Goal: Task Accomplishment & Management: Complete application form

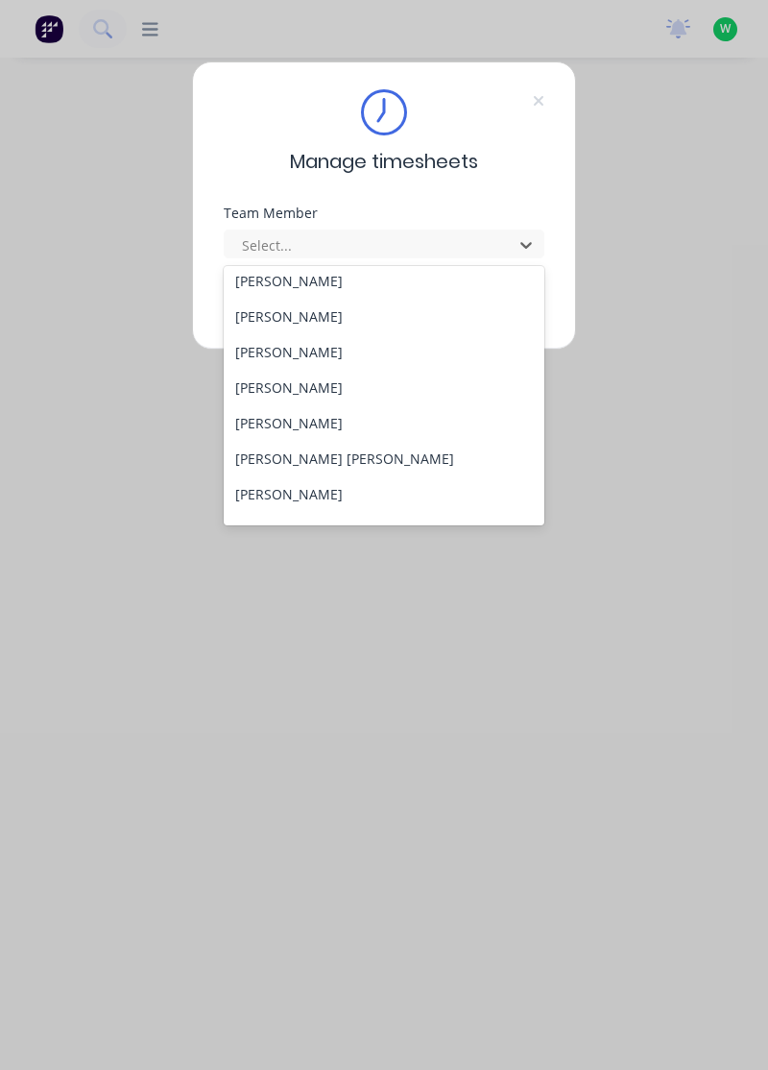
scroll to position [112, 0]
click at [263, 426] on div "[PERSON_NAME]" at bounding box center [385, 424] width 322 height 36
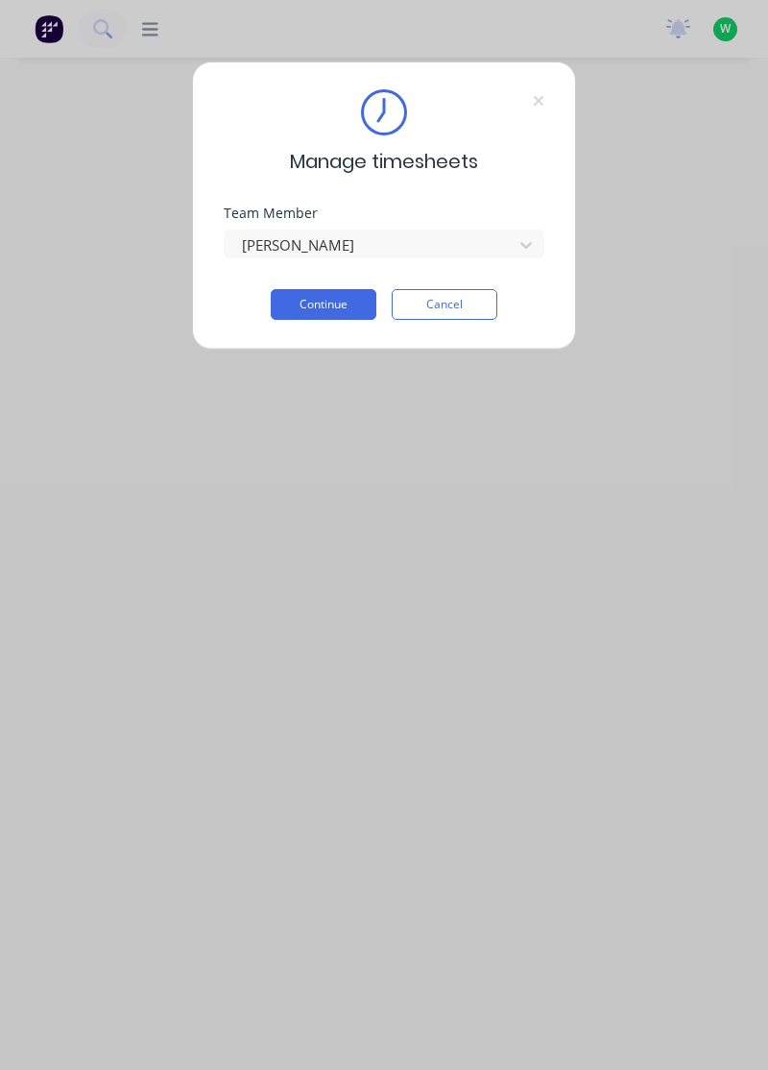
click at [307, 307] on button "Continue" at bounding box center [324, 304] width 106 height 31
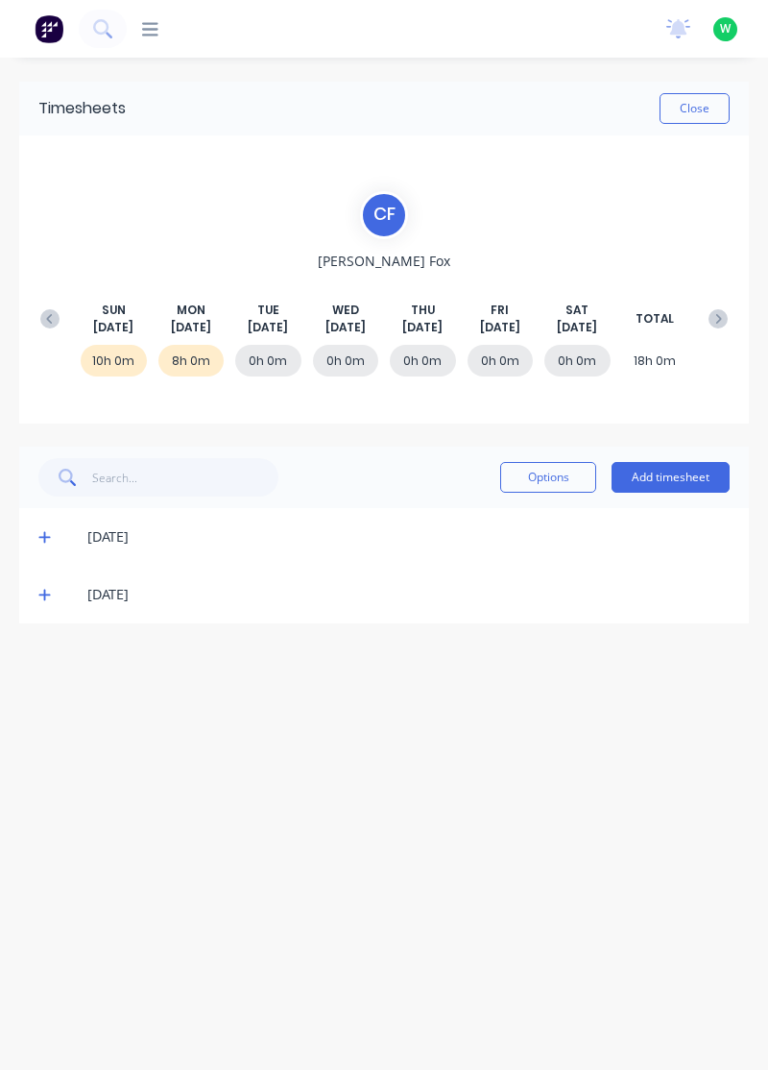
click at [681, 479] on button "Add timesheet" at bounding box center [671, 477] width 118 height 31
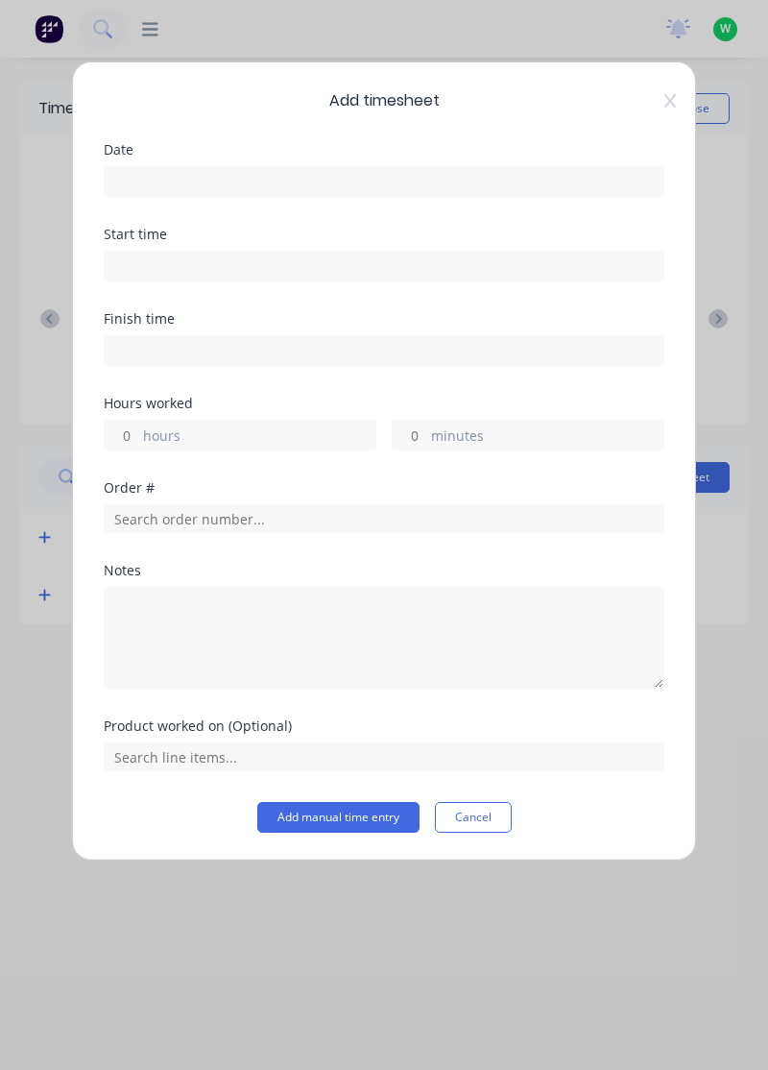
click at [368, 183] on input at bounding box center [384, 181] width 559 height 29
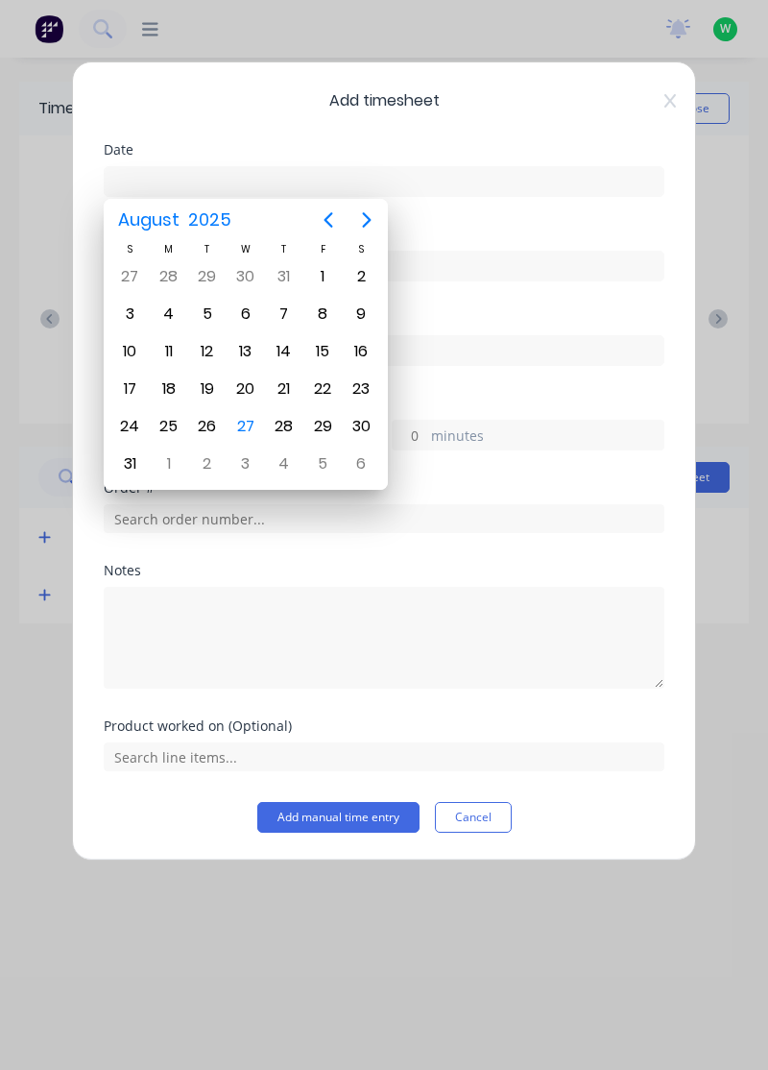
click at [216, 421] on div "26" at bounding box center [207, 426] width 29 height 29
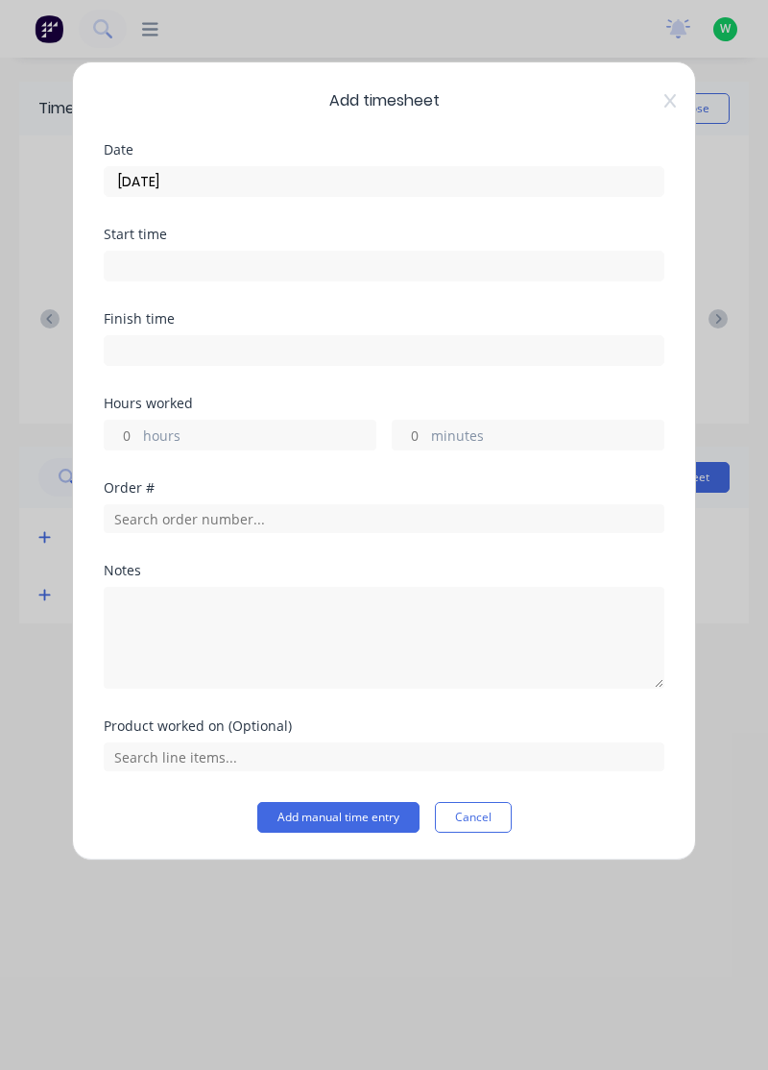
type input "[DATE]"
click at [240, 434] on label "hours" at bounding box center [259, 438] width 232 height 24
click at [138, 434] on input "hours" at bounding box center [122, 435] width 34 height 29
type input "Assist"
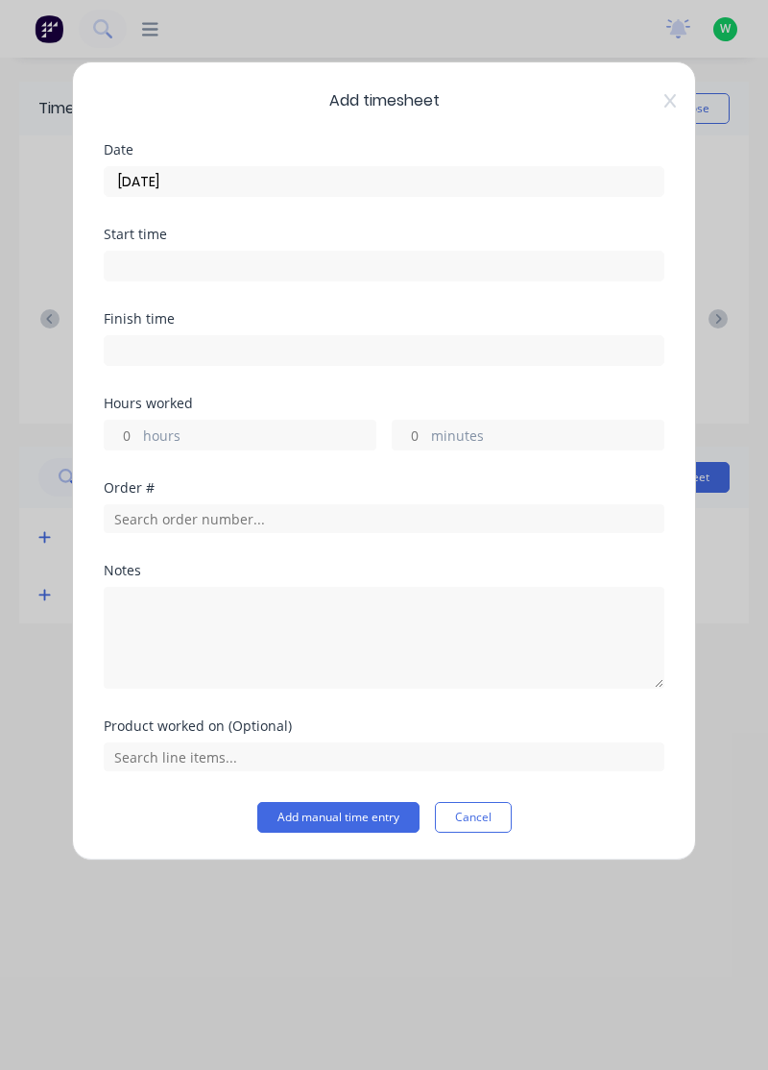
scroll to position [0, 0]
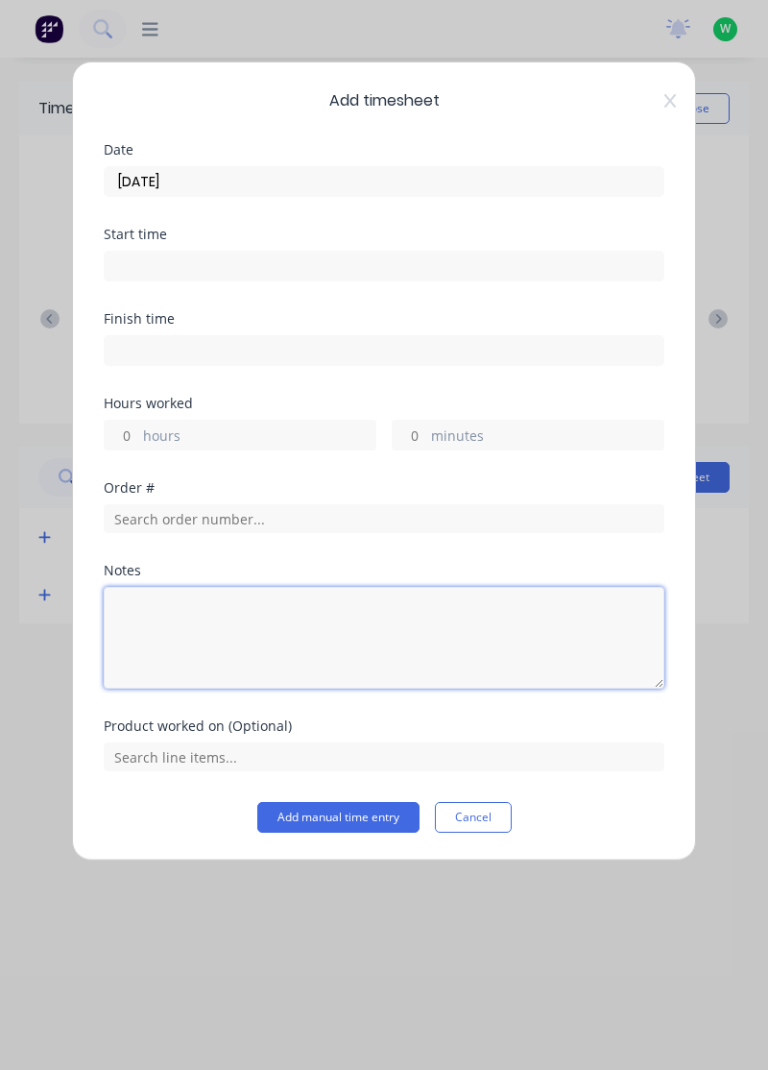
click at [323, 622] on textarea at bounding box center [384, 638] width 561 height 102
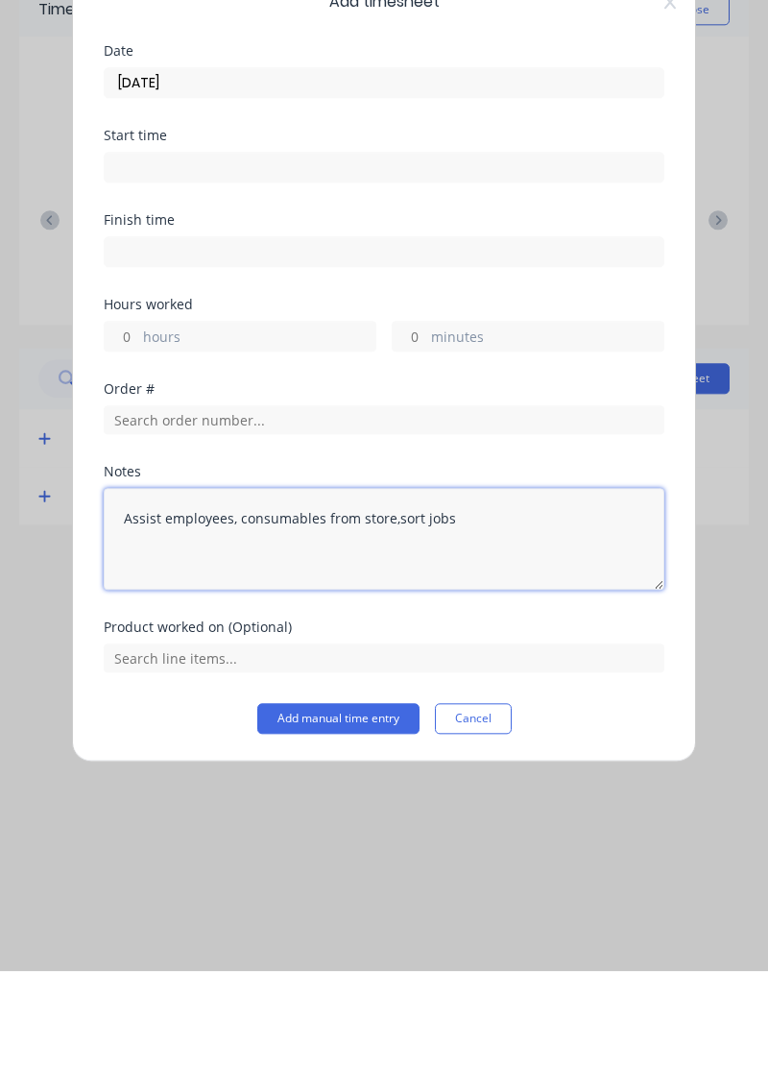
type textarea "Assist employees, consumables from store,sort jobs"
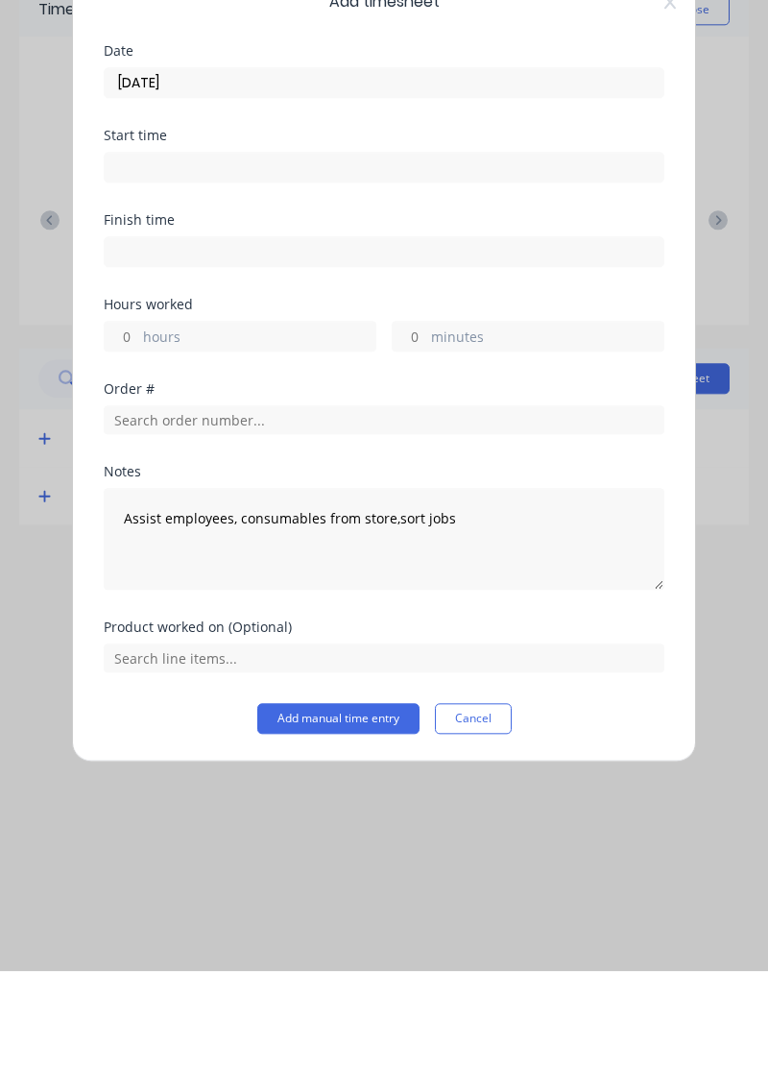
click at [200, 437] on label "hours" at bounding box center [259, 438] width 232 height 24
click at [138, 437] on input "hours" at bounding box center [122, 435] width 34 height 29
type input "2"
click at [333, 820] on button "Add manual time entry" at bounding box center [338, 817] width 162 height 31
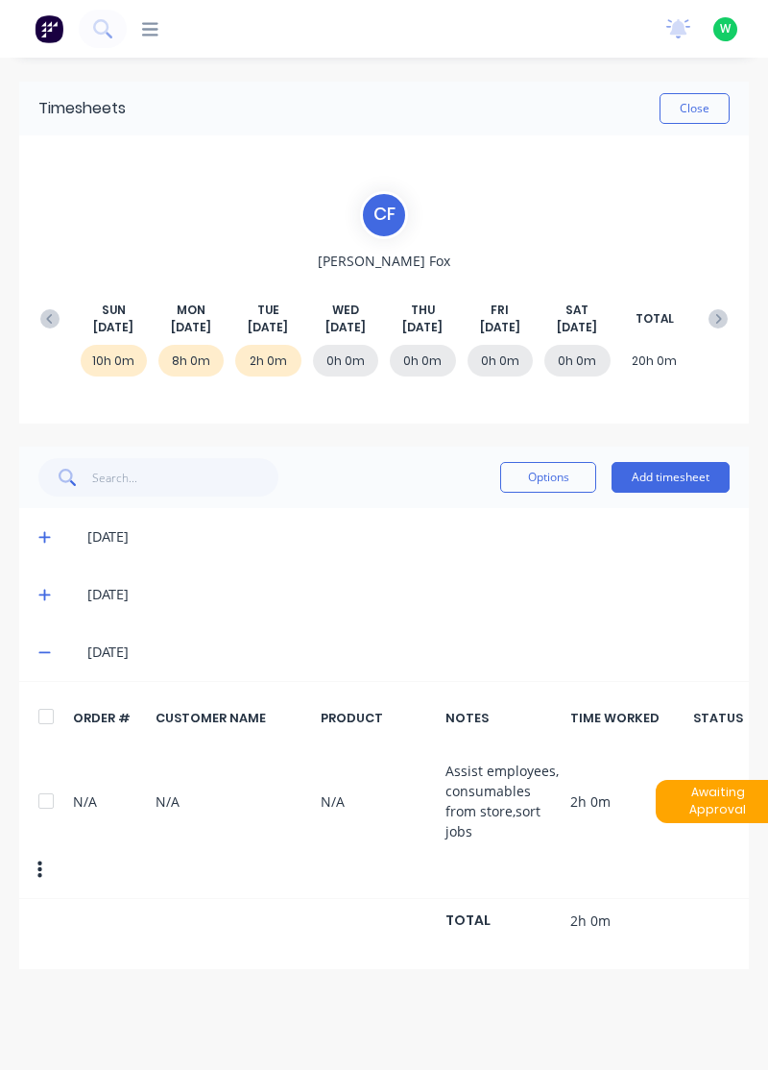
click at [655, 479] on button "Add timesheet" at bounding box center [671, 477] width 118 height 31
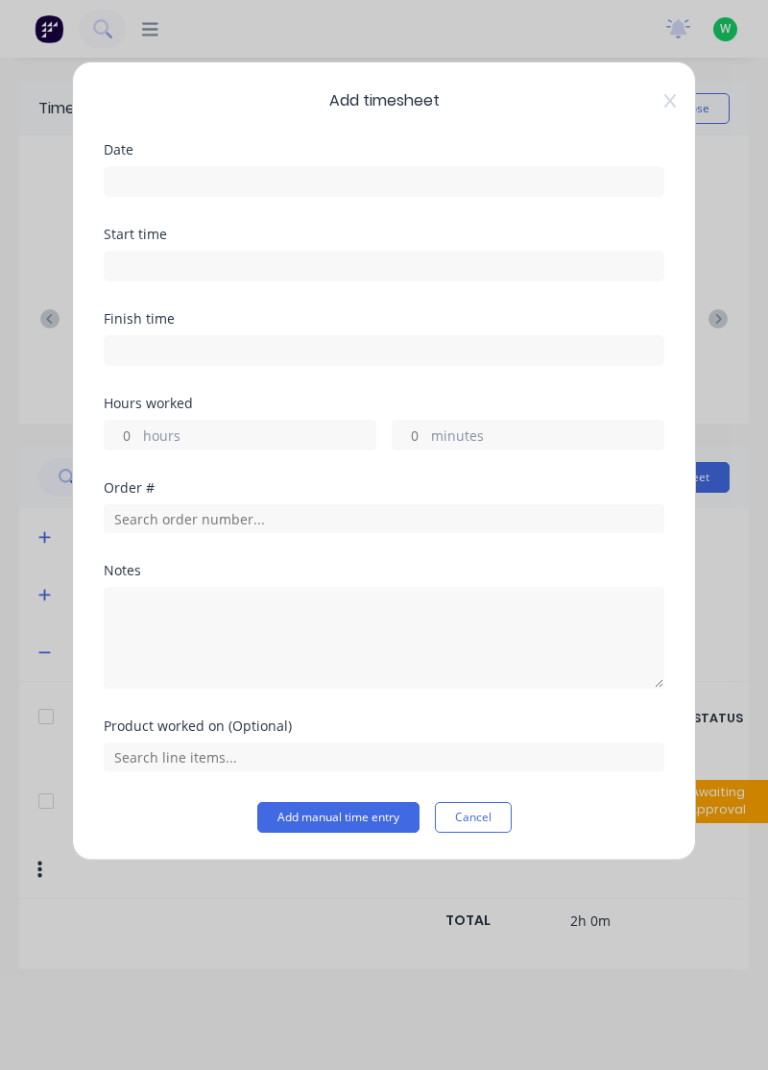
click at [304, 183] on input at bounding box center [384, 181] width 559 height 29
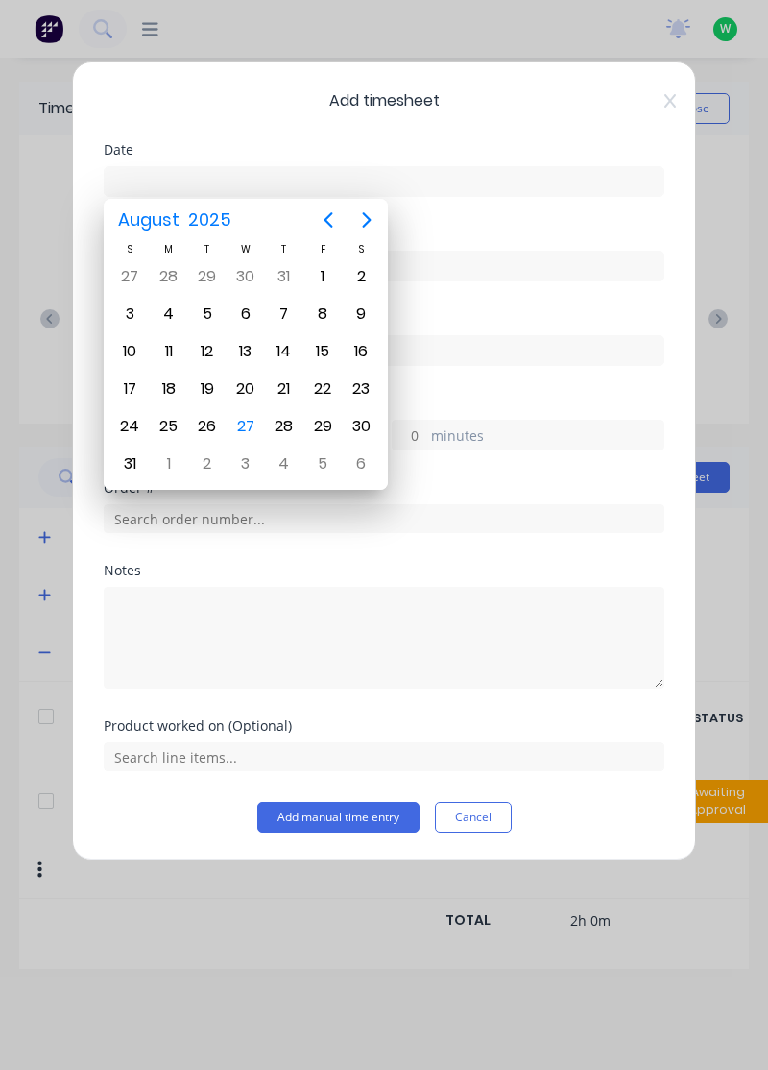
click at [206, 425] on div "26" at bounding box center [207, 426] width 29 height 29
type input "[DATE]"
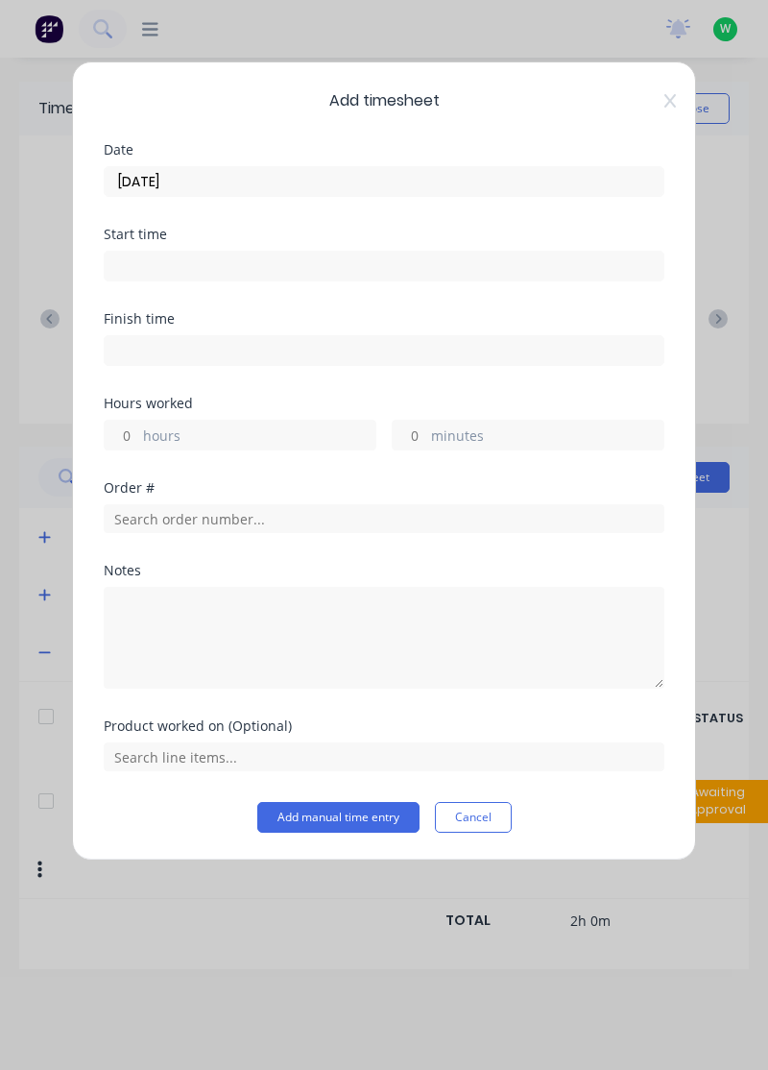
click at [179, 436] on label "hours" at bounding box center [259, 438] width 232 height 24
click at [138, 436] on input "hours" at bounding box center [122, 435] width 34 height 29
type input "5"
click at [451, 429] on label "minutes" at bounding box center [547, 438] width 232 height 24
click at [426, 429] on input "minutes" at bounding box center [410, 435] width 34 height 29
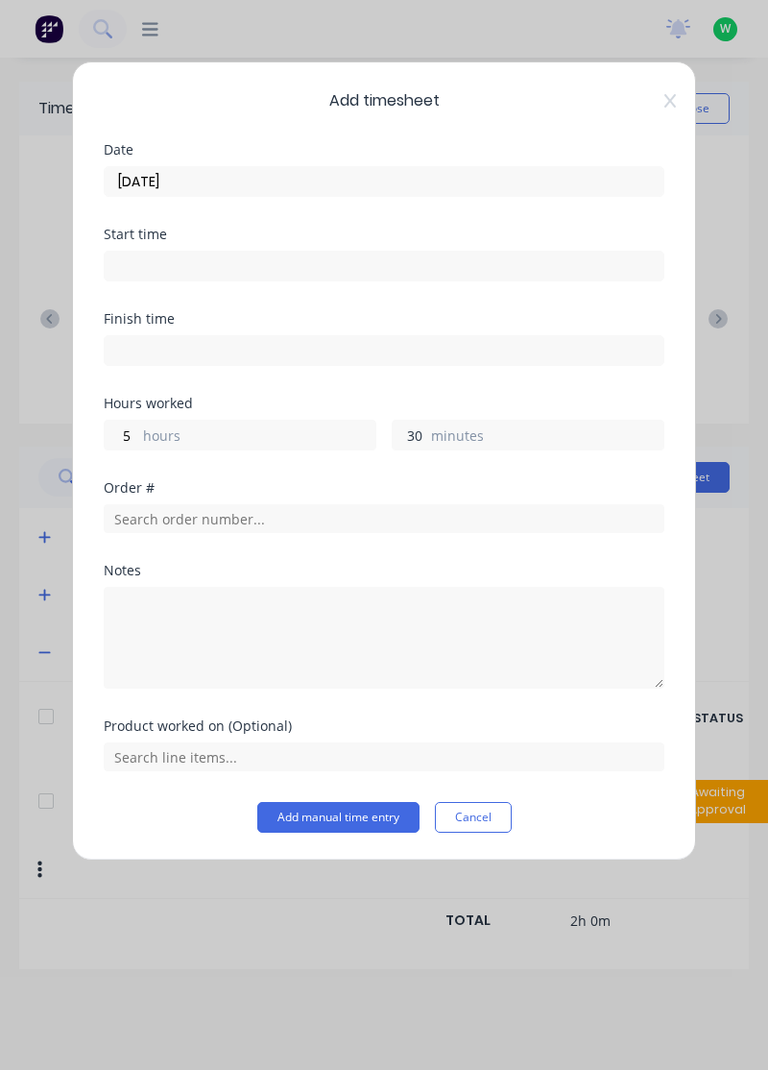
type input "30"
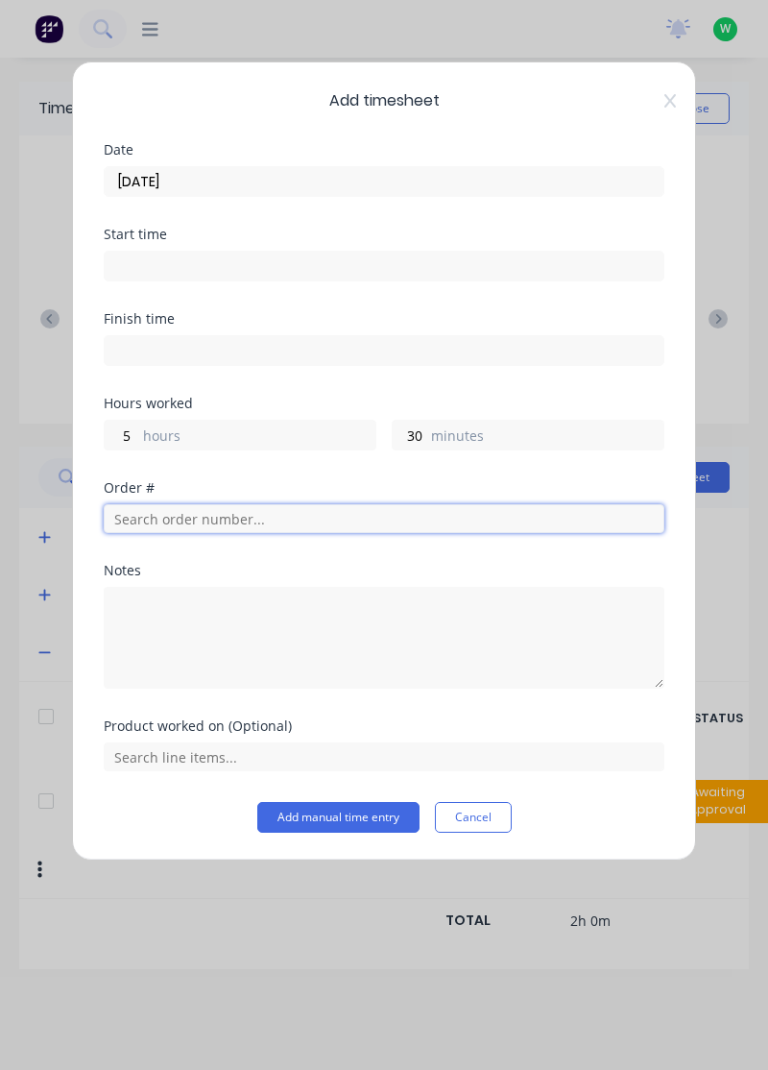
click at [247, 512] on input "text" at bounding box center [384, 518] width 561 height 29
type input "18751"
click at [183, 573] on div "Order # 18751 R& D Mining" at bounding box center [384, 578] width 530 height 40
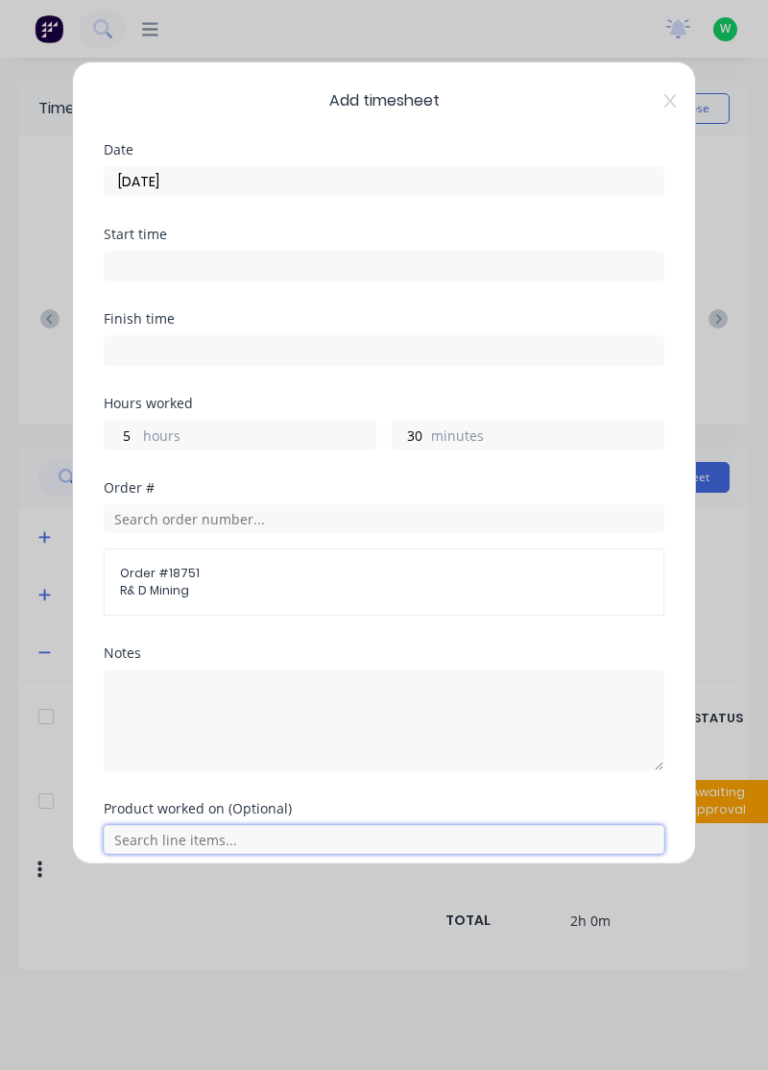
click at [192, 843] on input "text" at bounding box center [384, 839] width 561 height 29
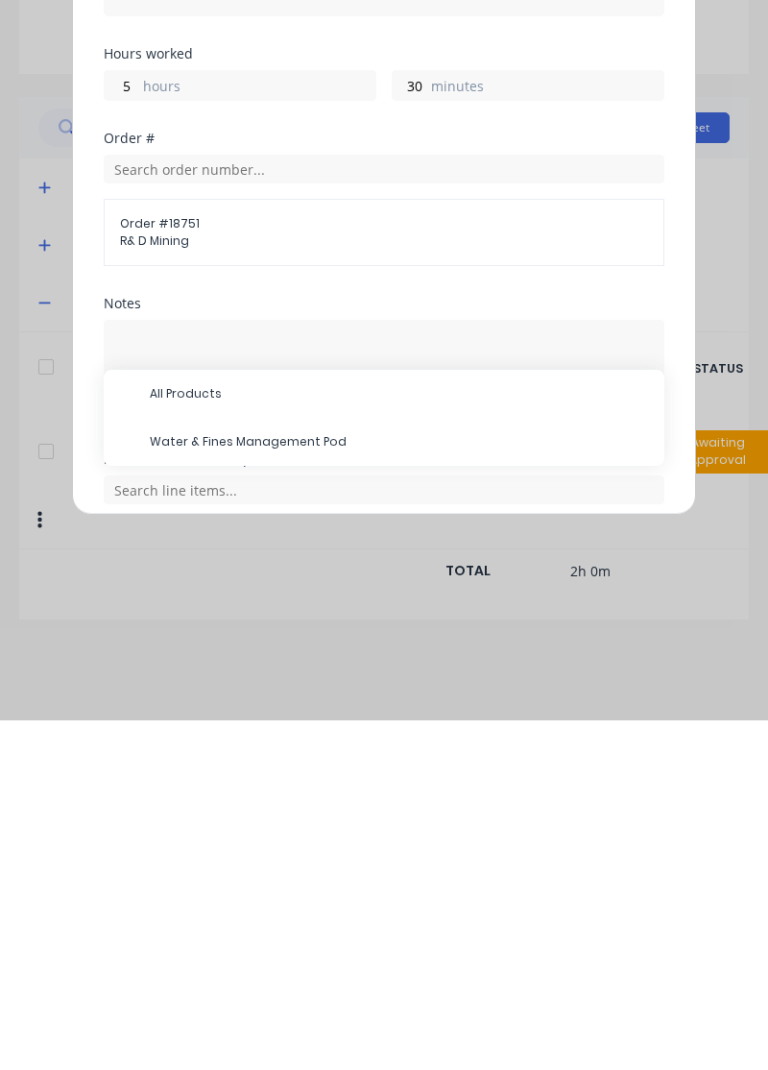
click at [275, 791] on span "Water & Fines Management Pod" at bounding box center [399, 791] width 499 height 17
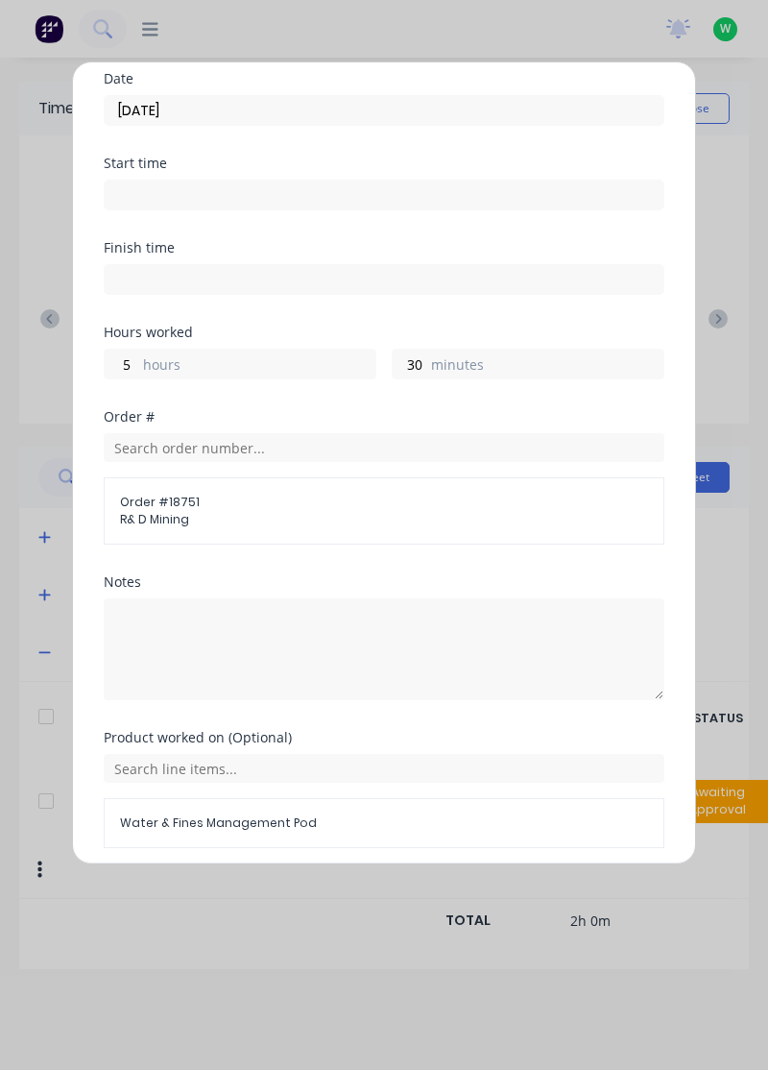
scroll to position [69, 0]
click at [313, 895] on button "Add manual time entry" at bounding box center [338, 896] width 162 height 31
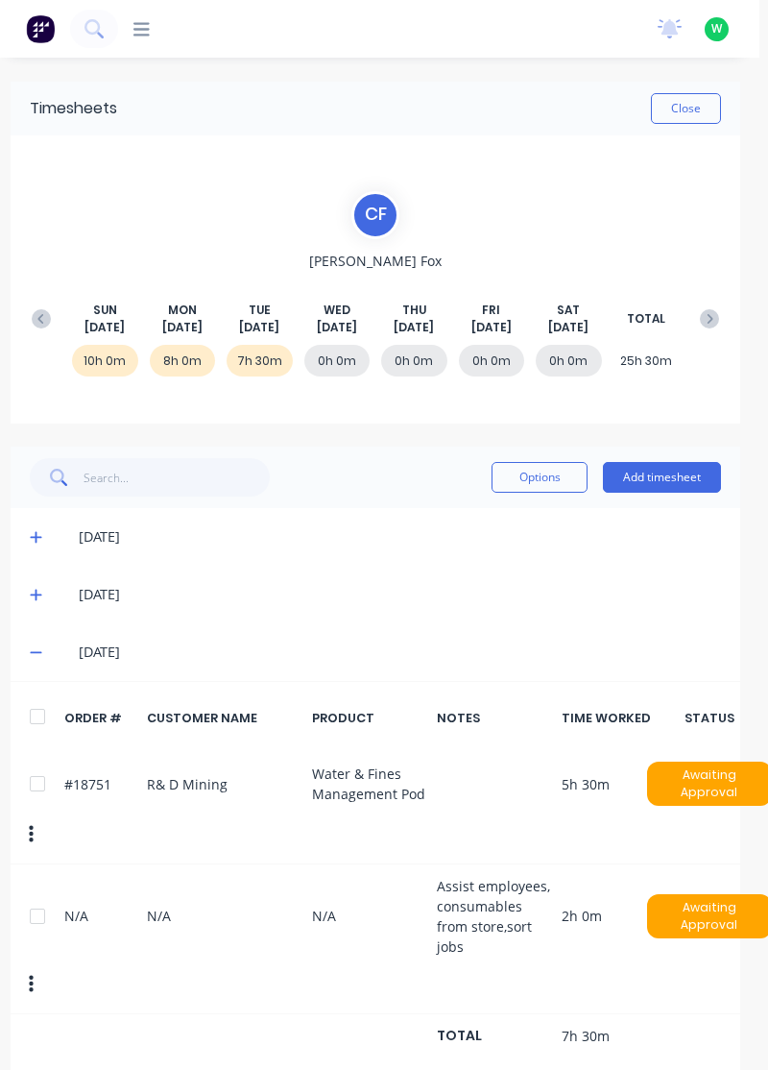
scroll to position [0, 12]
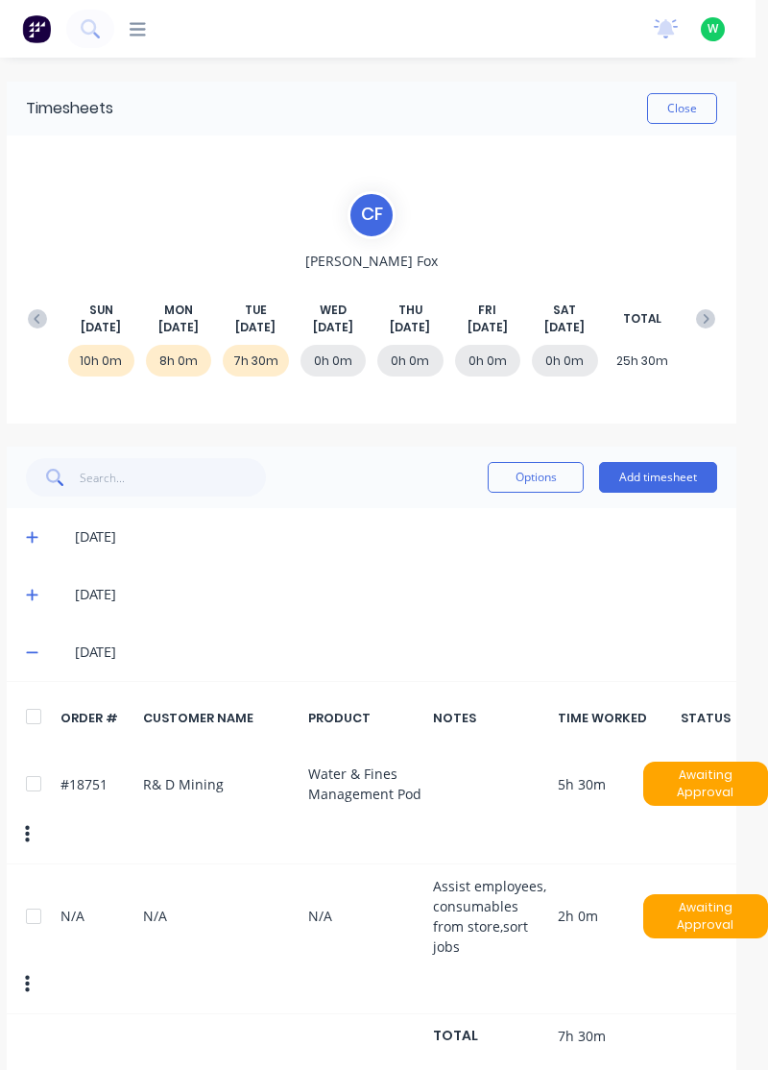
click at [675, 478] on button "Add timesheet" at bounding box center [658, 477] width 118 height 31
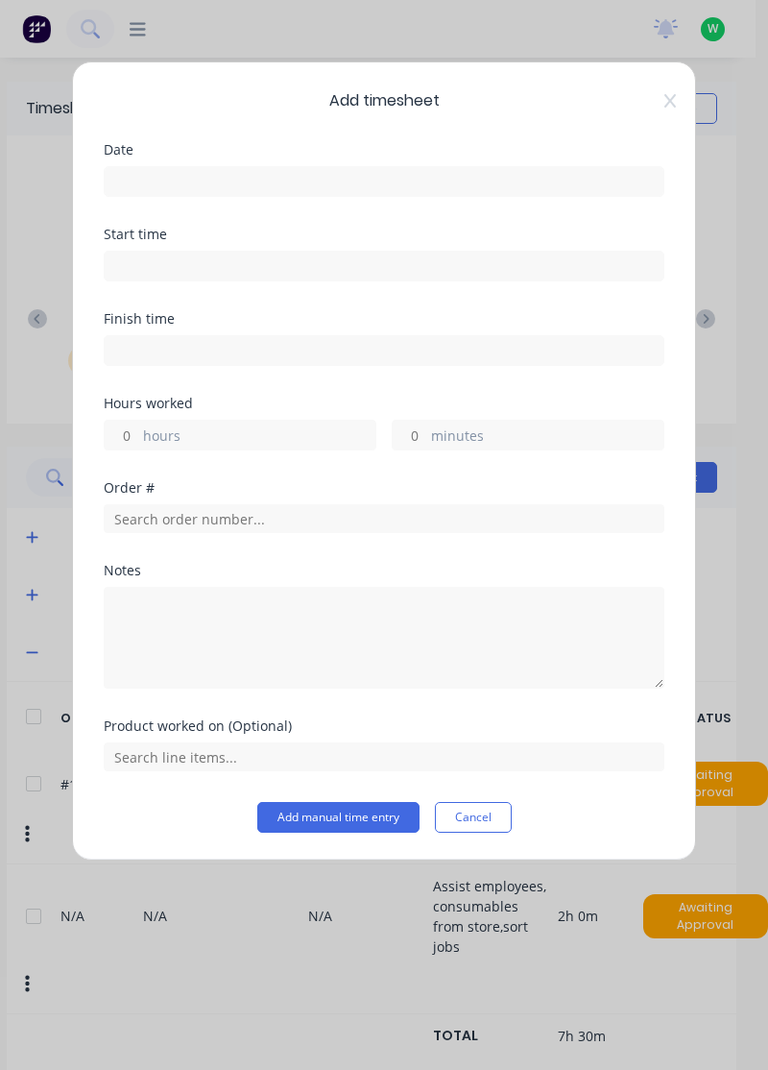
click at [219, 183] on input at bounding box center [384, 181] width 559 height 29
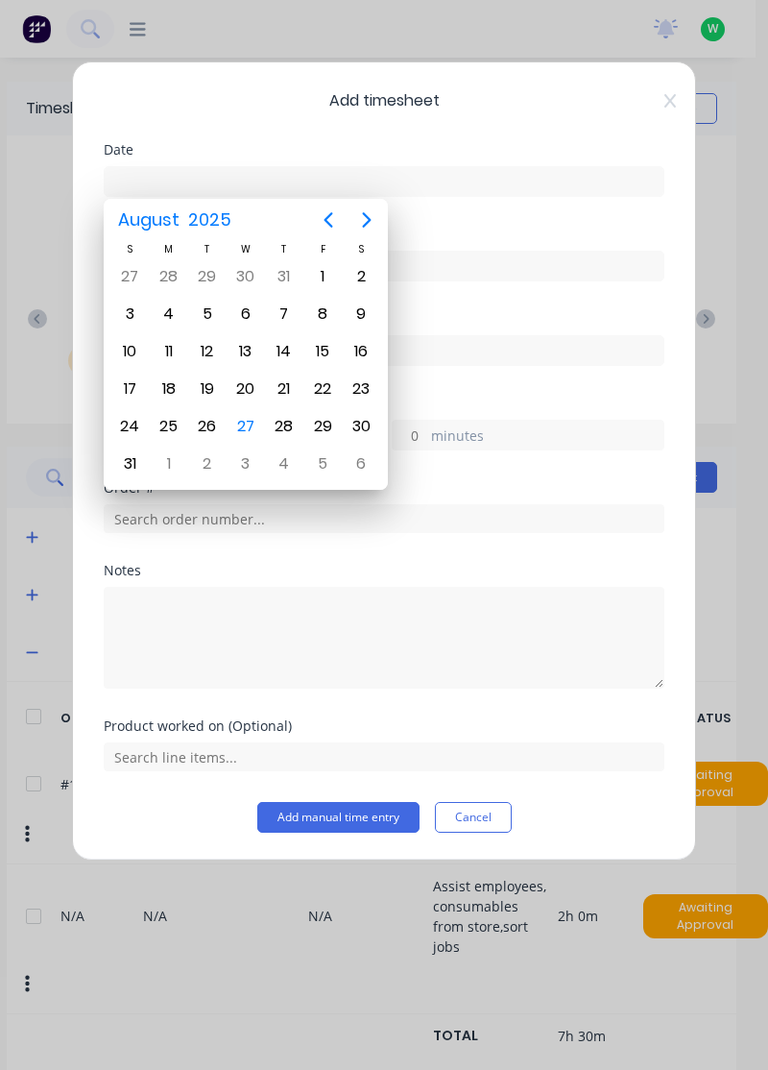
click at [211, 424] on div "26" at bounding box center [207, 426] width 29 height 29
type input "[DATE]"
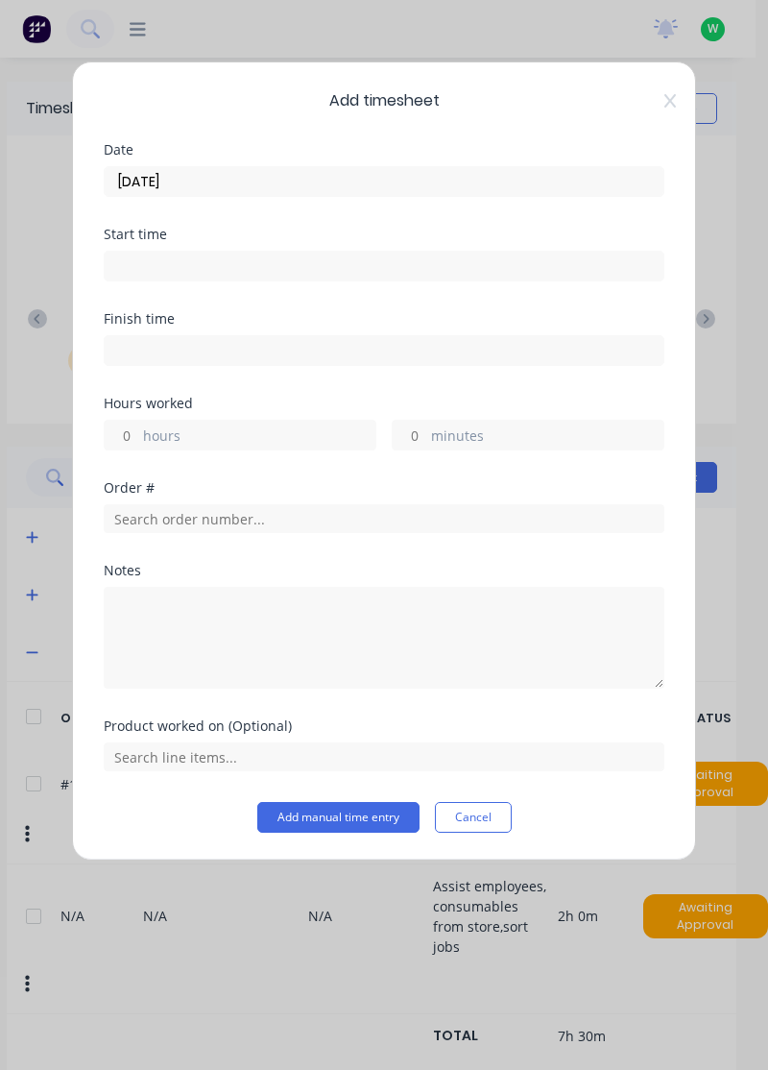
click at [212, 442] on label "hours" at bounding box center [259, 438] width 232 height 24
click at [138, 442] on input "hours" at bounding box center [122, 435] width 34 height 29
click at [455, 446] on label "minutes" at bounding box center [547, 438] width 232 height 24
click at [426, 446] on input "minutes" at bounding box center [410, 435] width 34 height 29
type input "30"
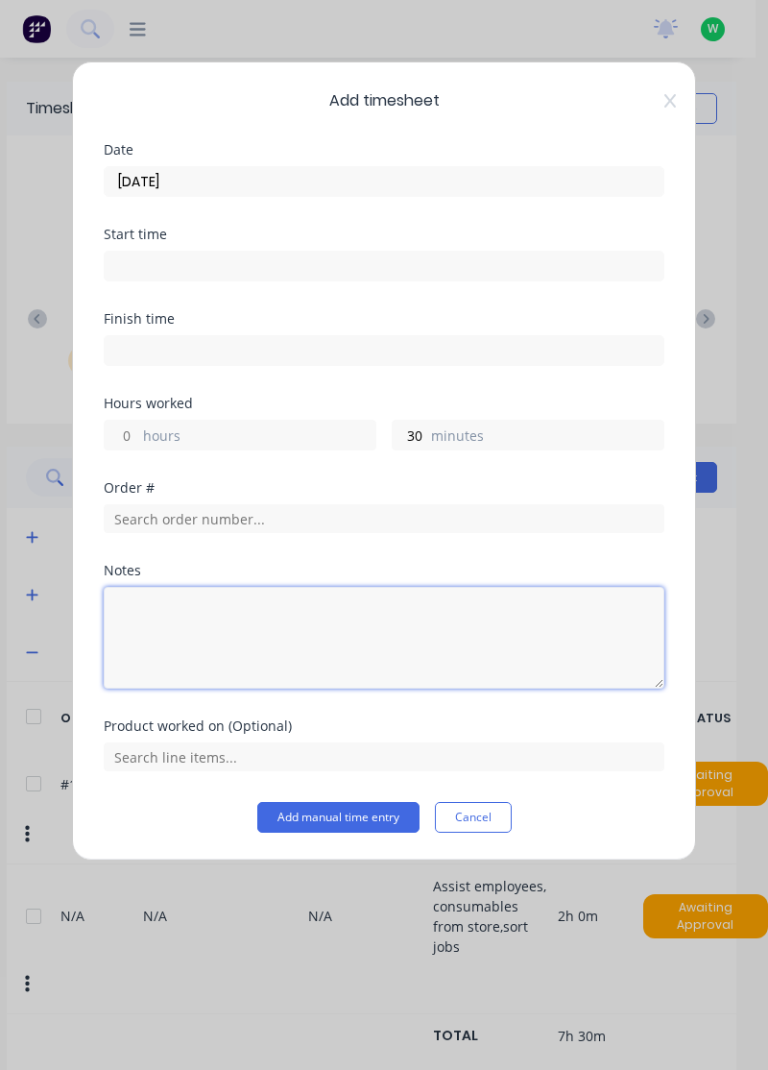
click at [262, 651] on textarea at bounding box center [384, 638] width 561 height 102
type textarea "Annual"
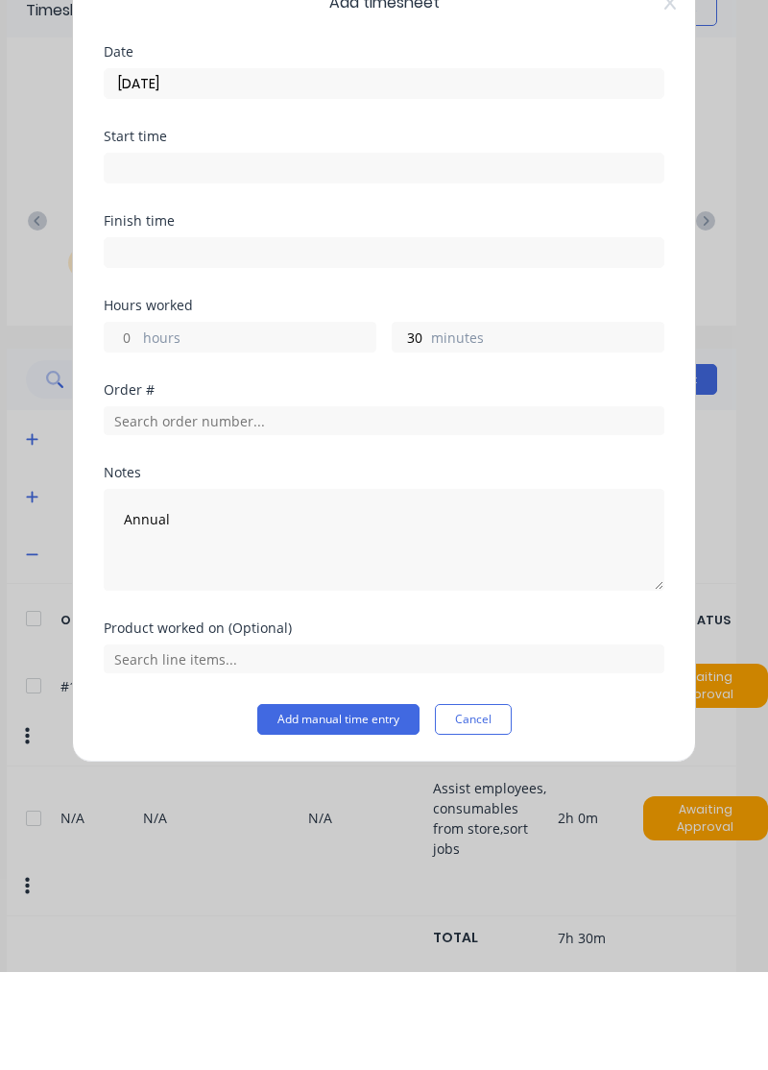
click at [358, 816] on button "Add manual time entry" at bounding box center [338, 817] width 162 height 31
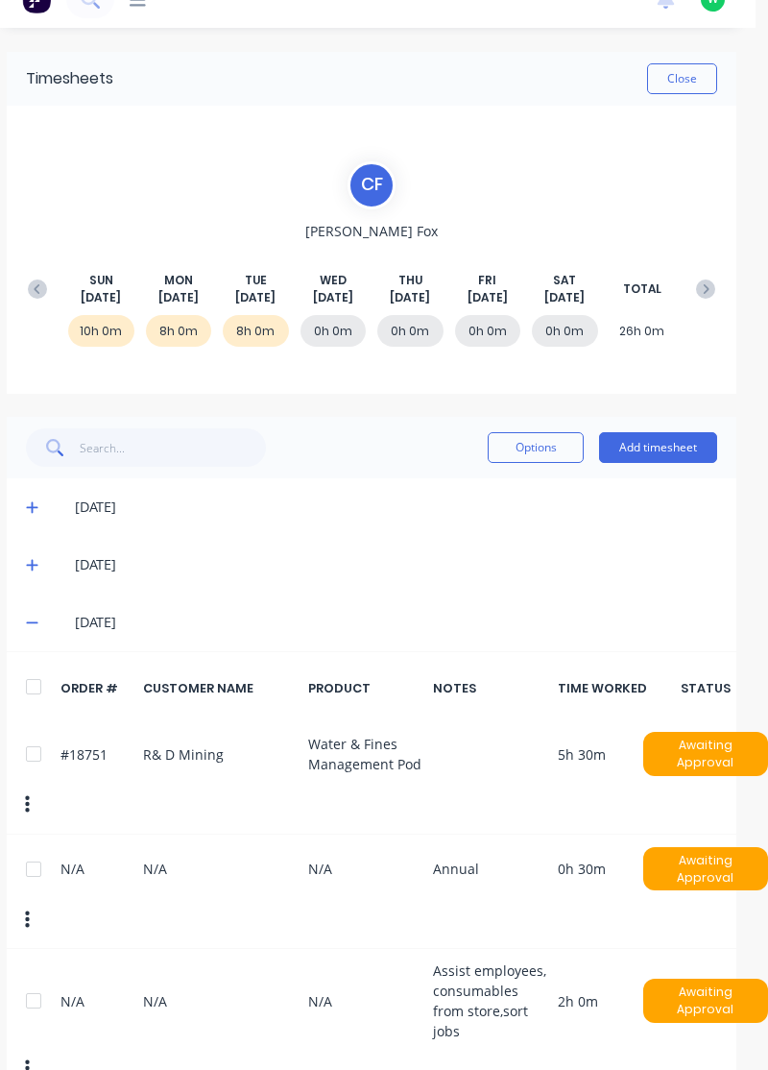
scroll to position [35, 12]
